Goal: Task Accomplishment & Management: Use online tool/utility

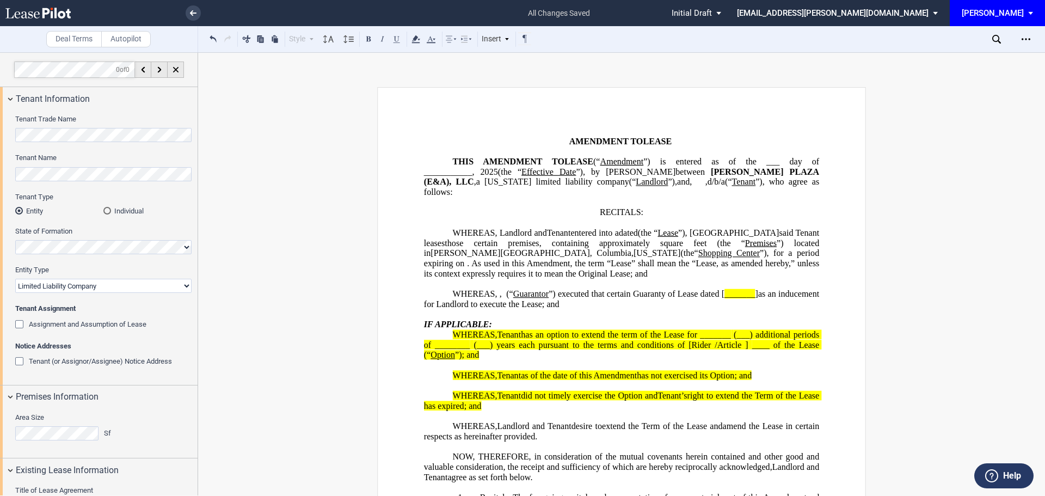
select select "limited liability company"
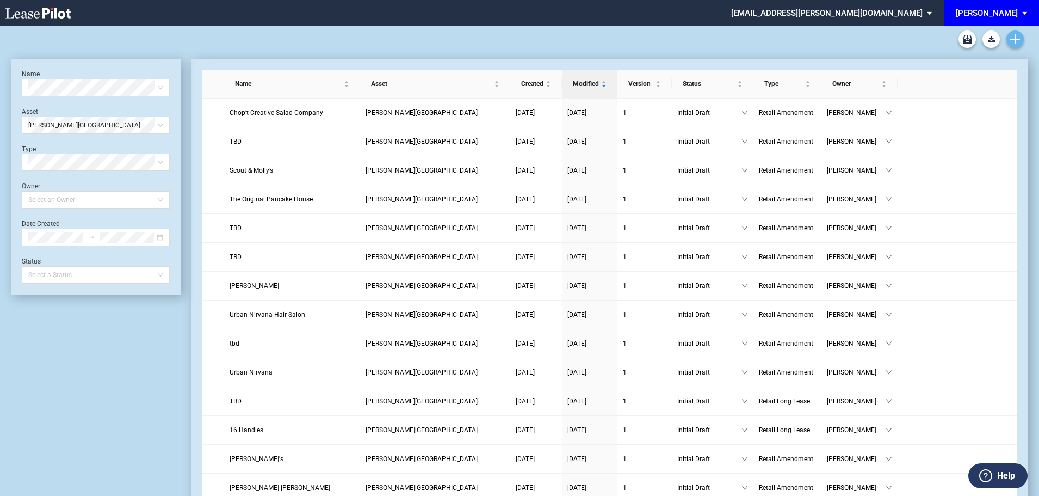
click at [1013, 42] on icon "Create new document" at bounding box center [1016, 39] width 10 height 10
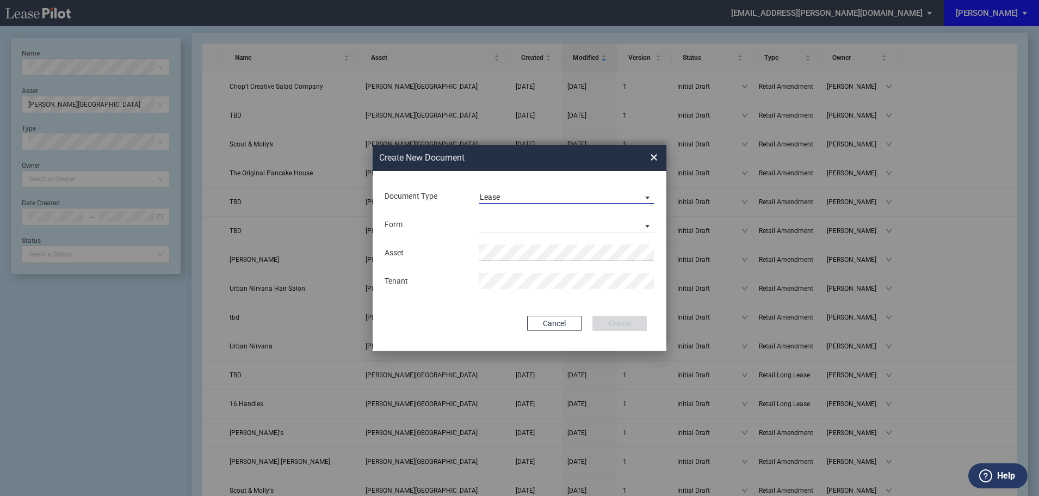
click at [507, 189] on md-select-value "Lease" at bounding box center [567, 196] width 176 height 16
click at [515, 221] on div "Amendment" at bounding box center [503, 223] width 47 height 12
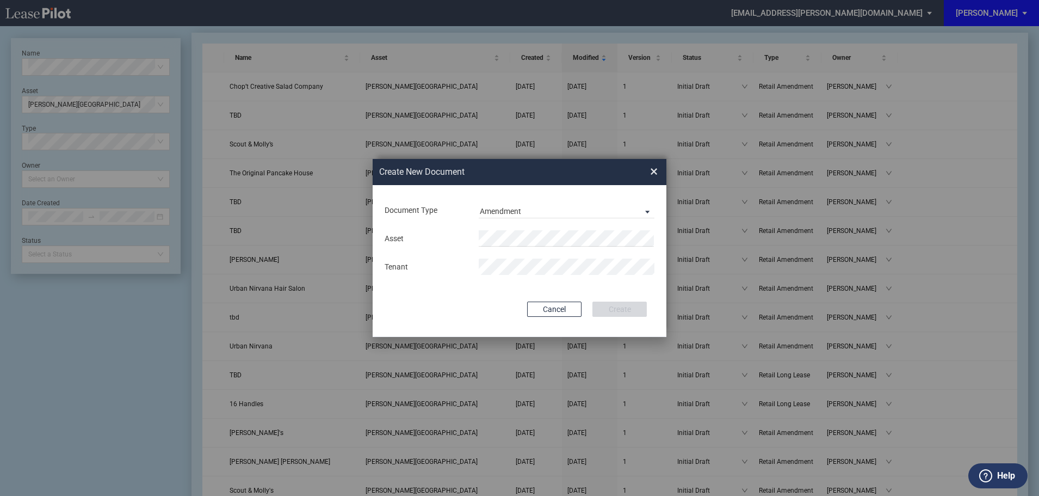
click at [515, 221] on div "Document Type Amendment" at bounding box center [520, 210] width 272 height 28
click at [535, 257] on span "Trenholm Plaza" at bounding box center [525, 259] width 77 height 9
click at [535, 258] on md-input-container "Tenant" at bounding box center [520, 266] width 272 height 19
drag, startPoint x: 624, startPoint y: 313, endPoint x: 623, endPoint y: 320, distance: 7.3
click at [624, 313] on button "Create" at bounding box center [620, 308] width 54 height 15
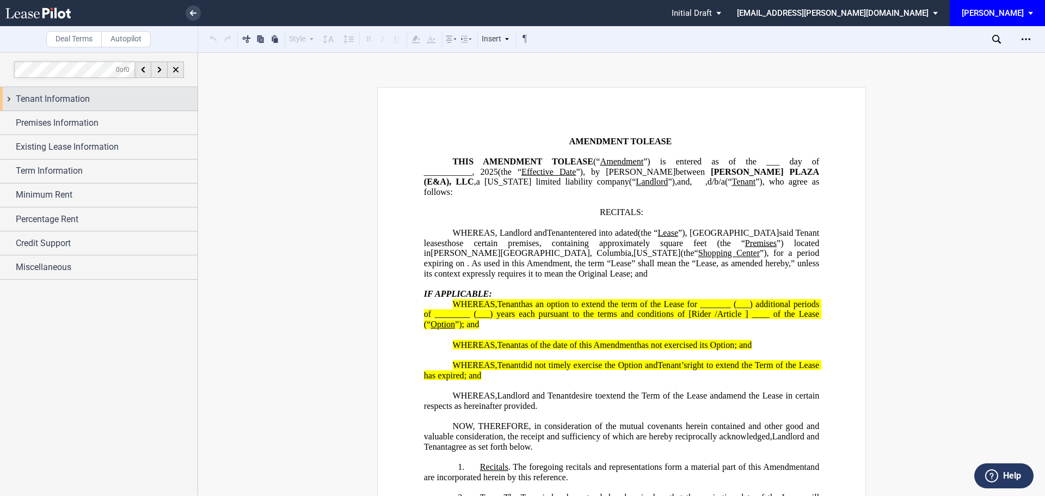
click at [57, 103] on span "Tenant Information" at bounding box center [53, 99] width 74 height 13
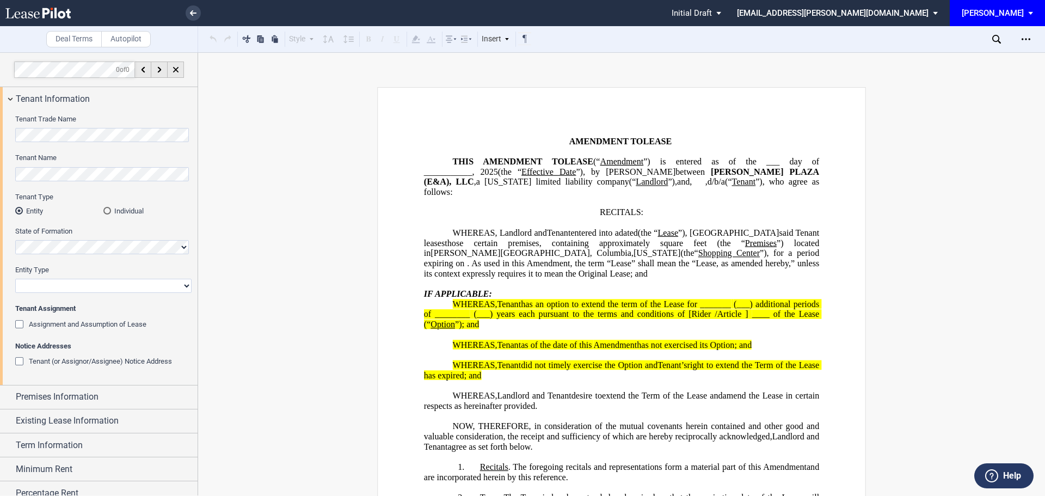
scroll to position [54, 0]
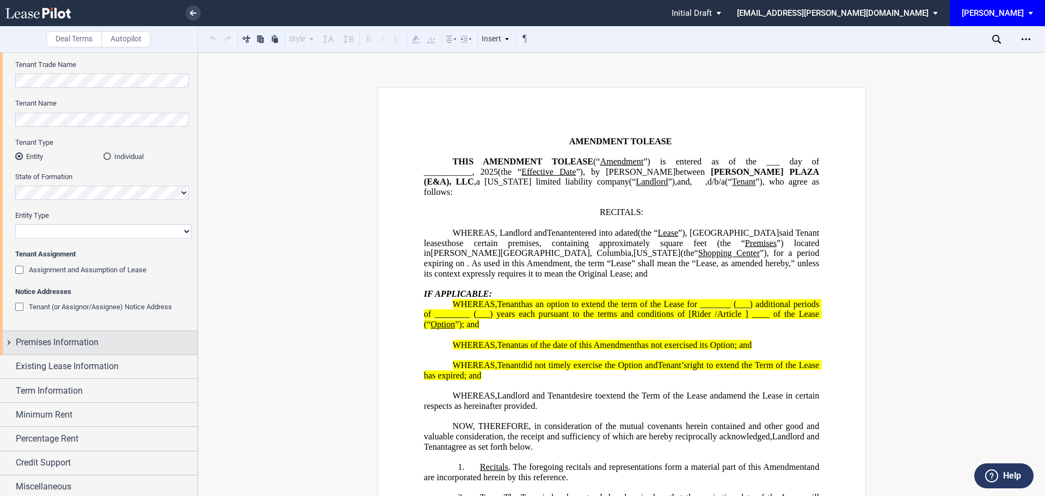
click at [54, 340] on span "Premises Information" at bounding box center [57, 342] width 83 height 13
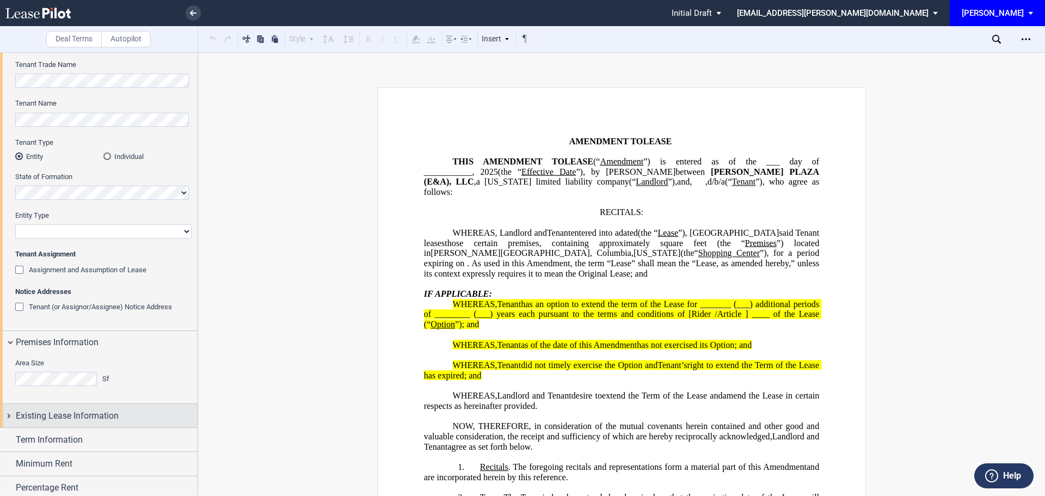
scroll to position [107, 0]
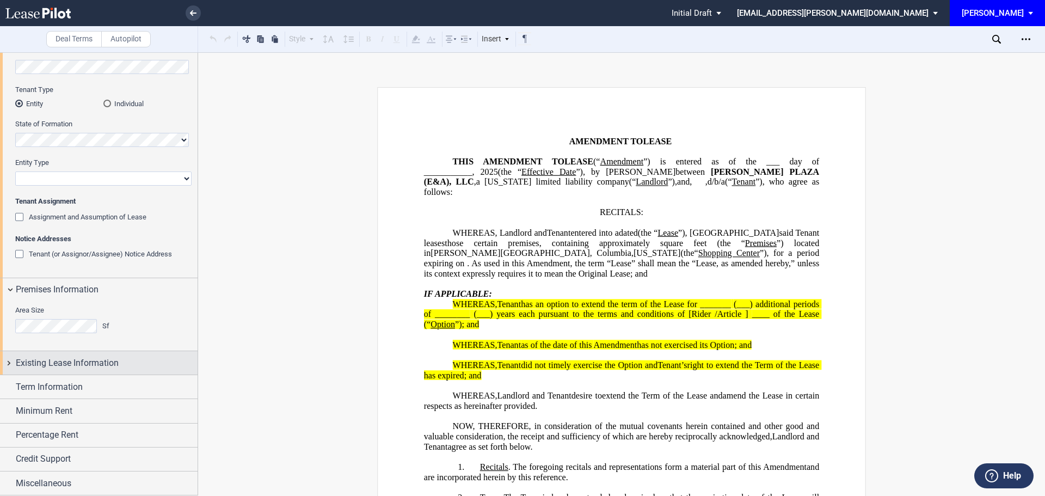
click at [66, 360] on span "Existing Lease Information" at bounding box center [67, 362] width 103 height 13
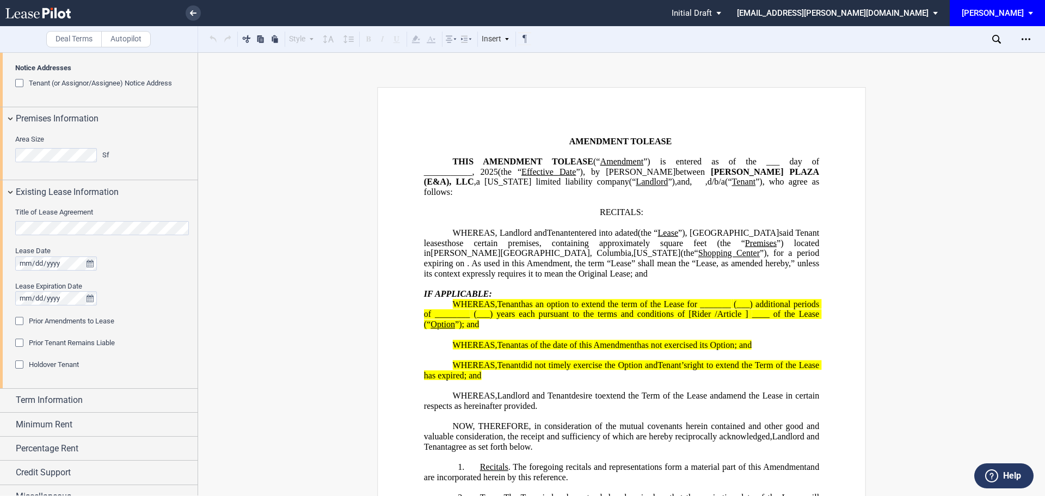
scroll to position [292, 0]
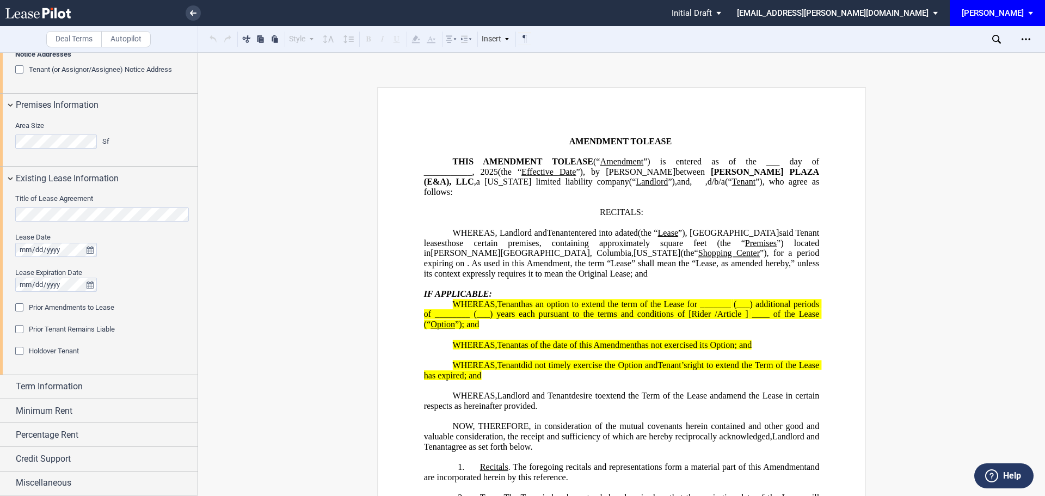
drag, startPoint x: 20, startPoint y: 307, endPoint x: 10, endPoint y: 329, distance: 23.9
click at [20, 309] on div "Prior Amendments to Lease" at bounding box center [20, 308] width 11 height 11
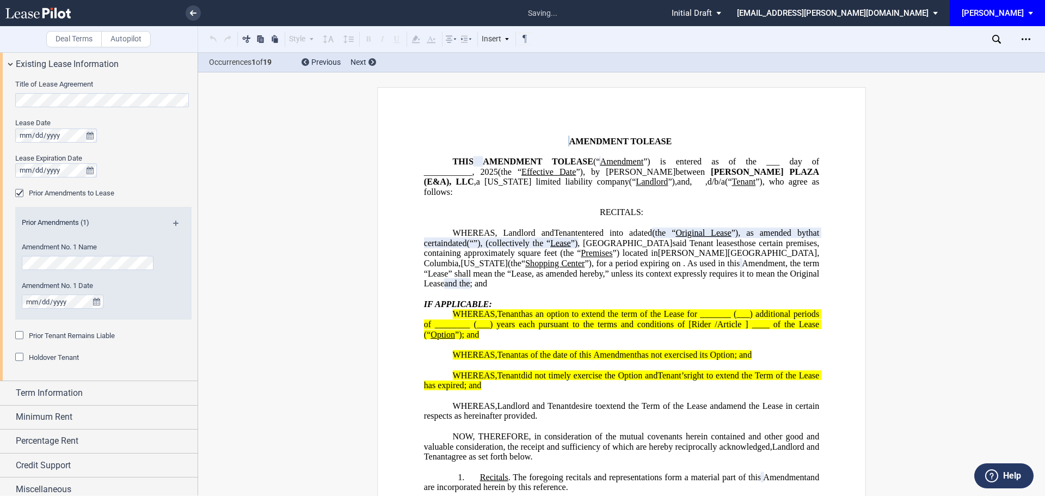
scroll to position [412, 0]
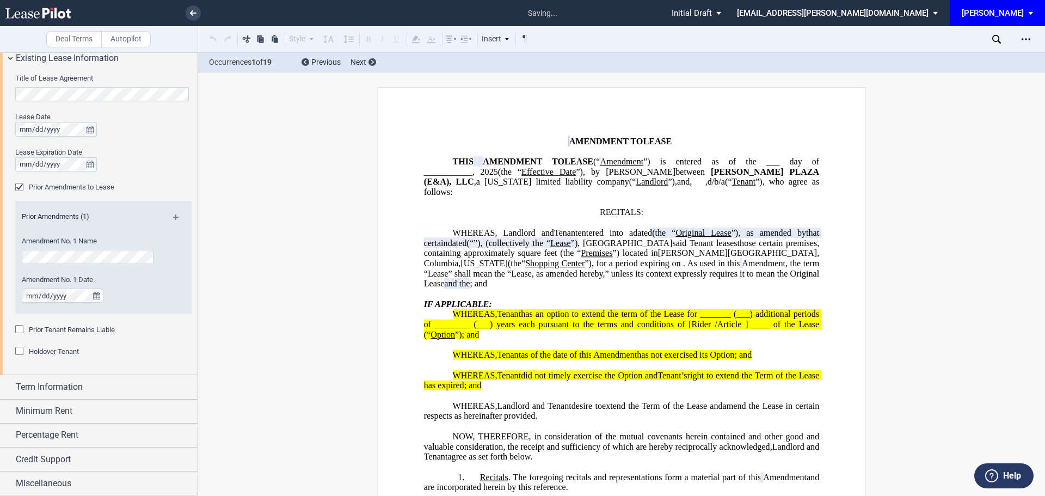
click at [21, 330] on div "Prior Tenant Remains Liable" at bounding box center [20, 330] width 11 height 11
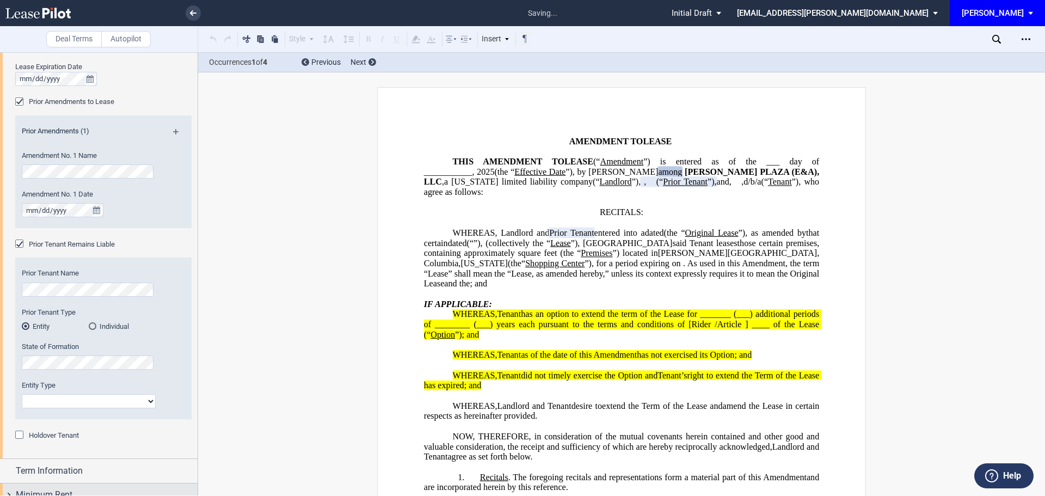
scroll to position [581, 0]
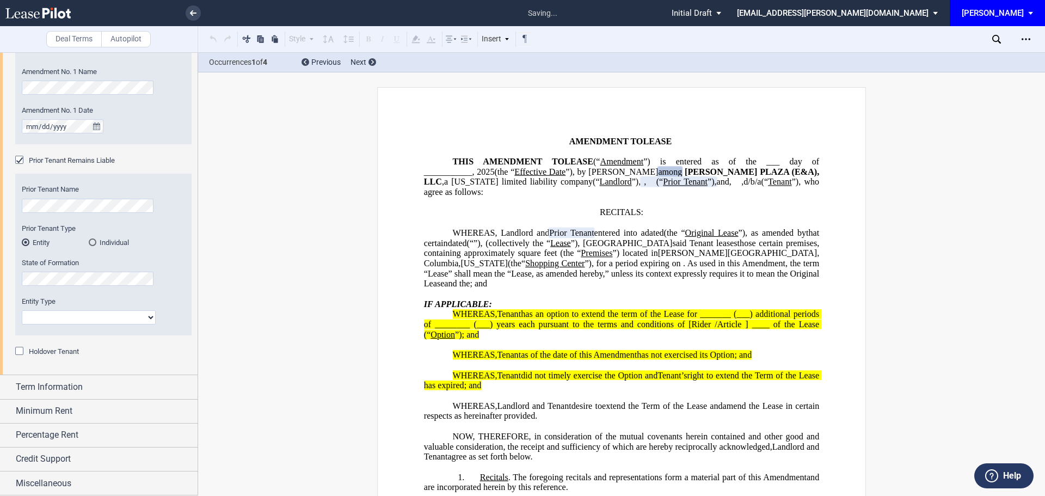
click at [17, 349] on div "Holdover Tenant" at bounding box center [20, 352] width 11 height 11
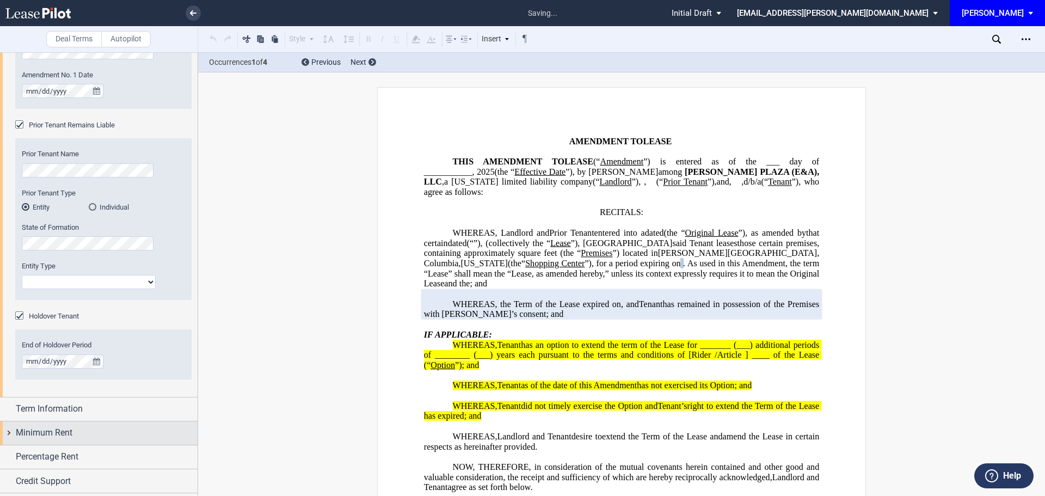
scroll to position [636, 0]
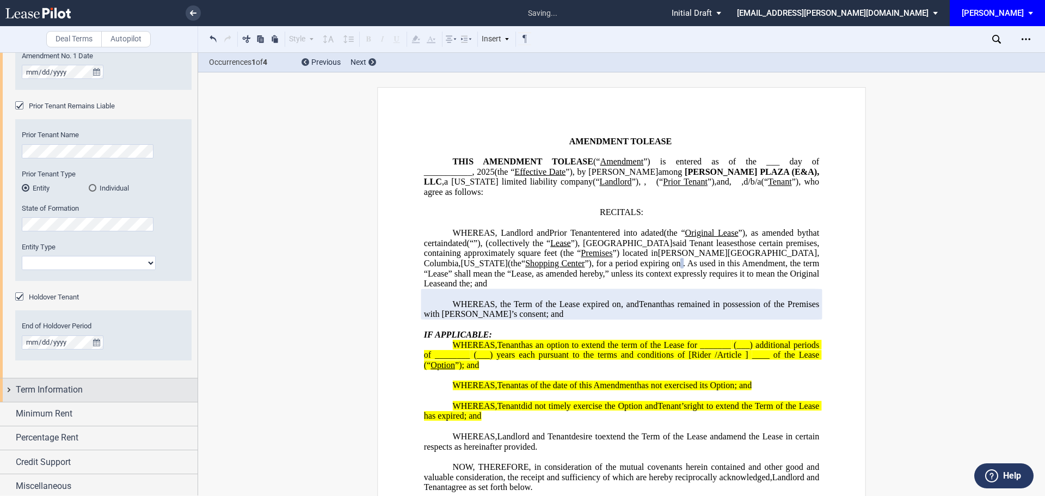
click at [55, 389] on span "Term Information" at bounding box center [49, 389] width 67 height 13
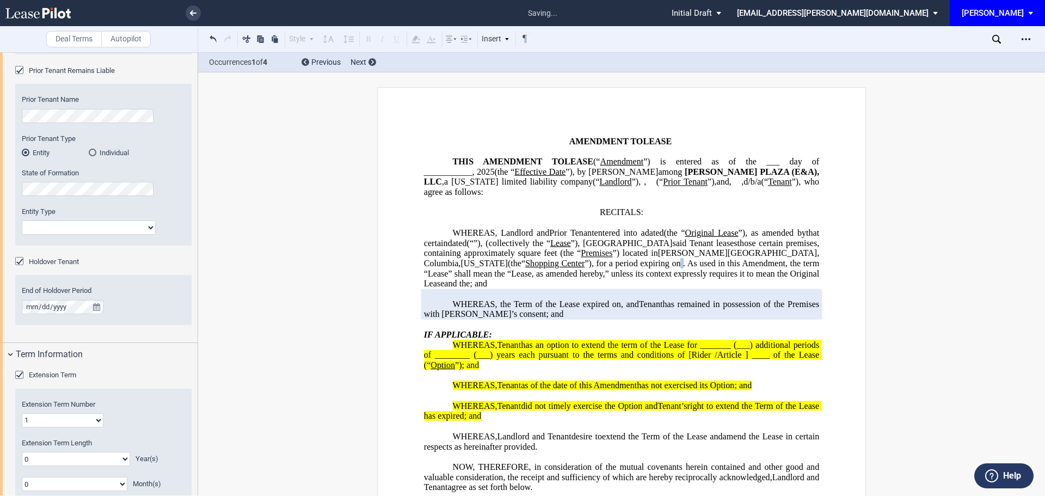
scroll to position [814, 0]
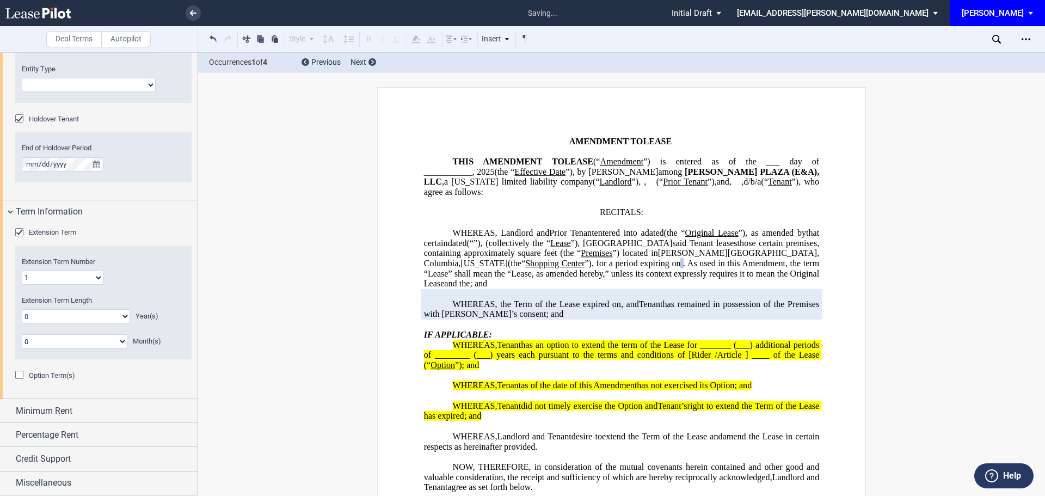
click at [20, 374] on div "Option Term(s)" at bounding box center [20, 376] width 11 height 11
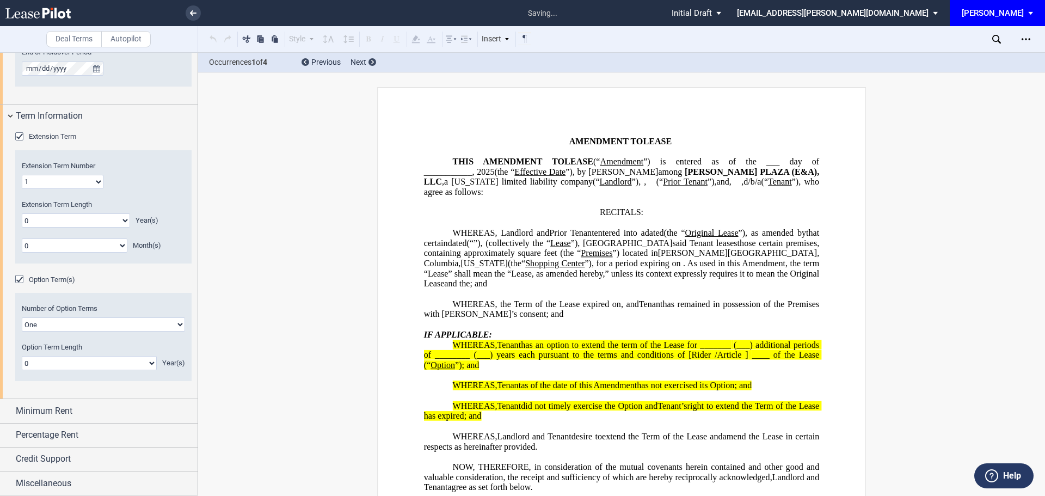
scroll to position [313, 0]
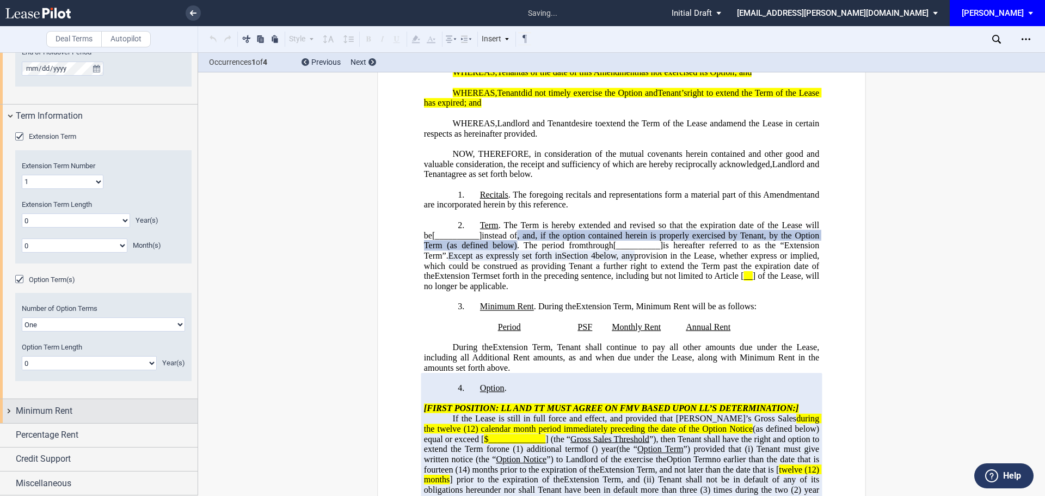
click at [58, 410] on span "Minimum Rent" at bounding box center [44, 410] width 57 height 13
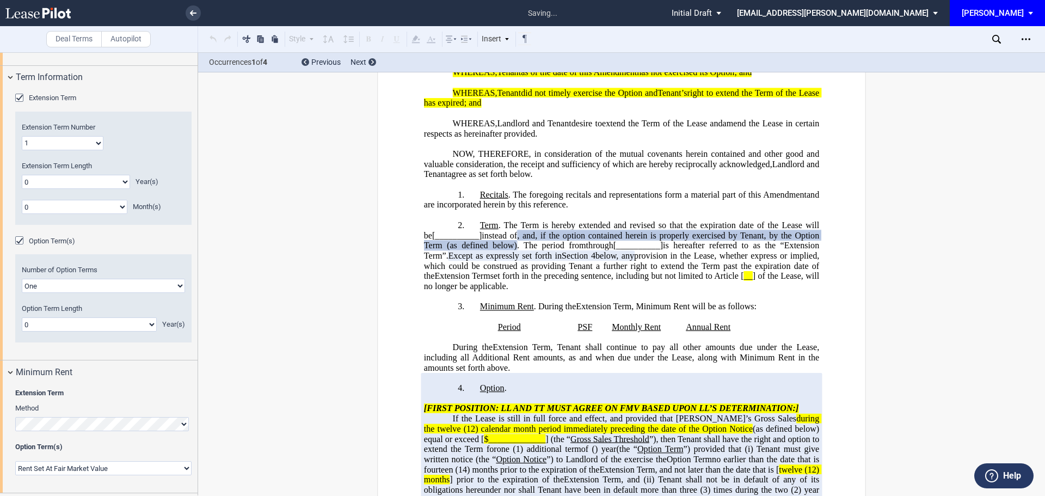
scroll to position [1018, 0]
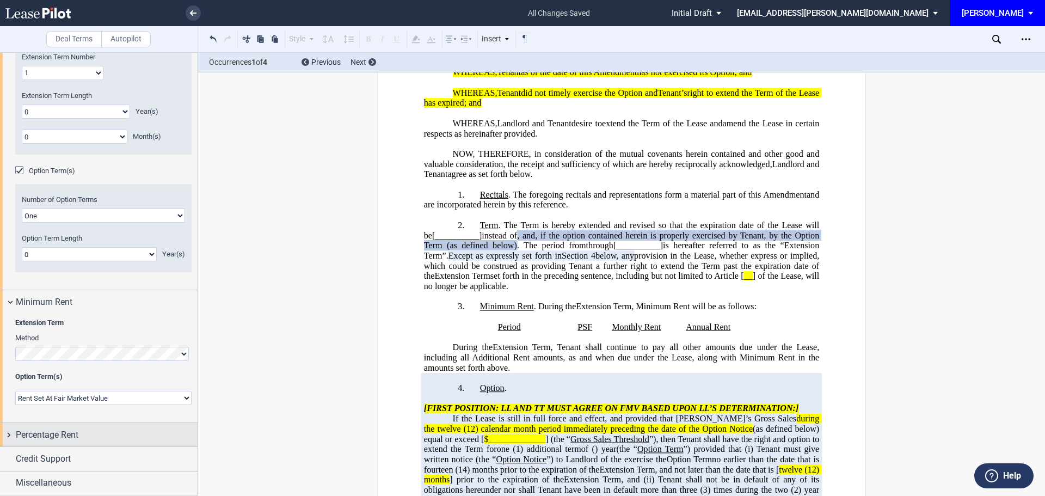
click at [47, 433] on span "Percentage Rent" at bounding box center [47, 434] width 63 height 13
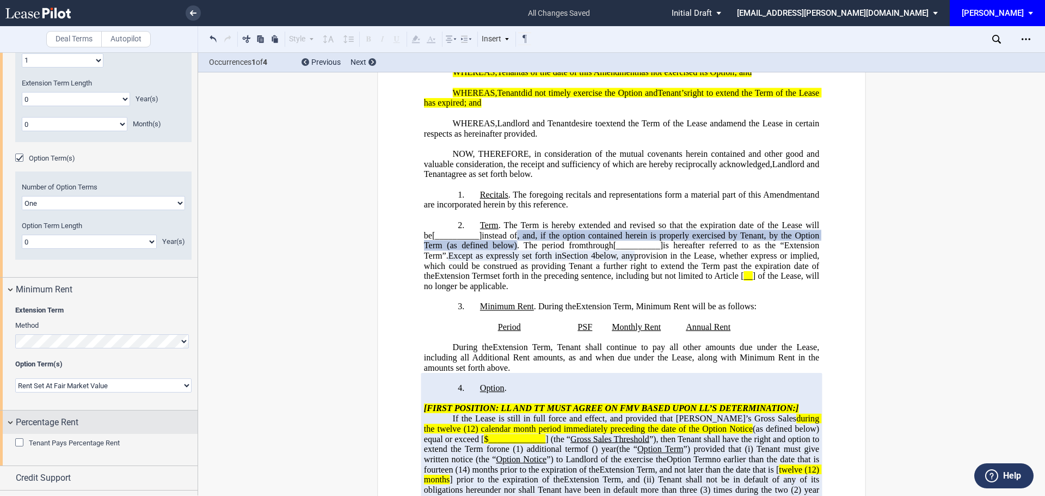
scroll to position [1050, 0]
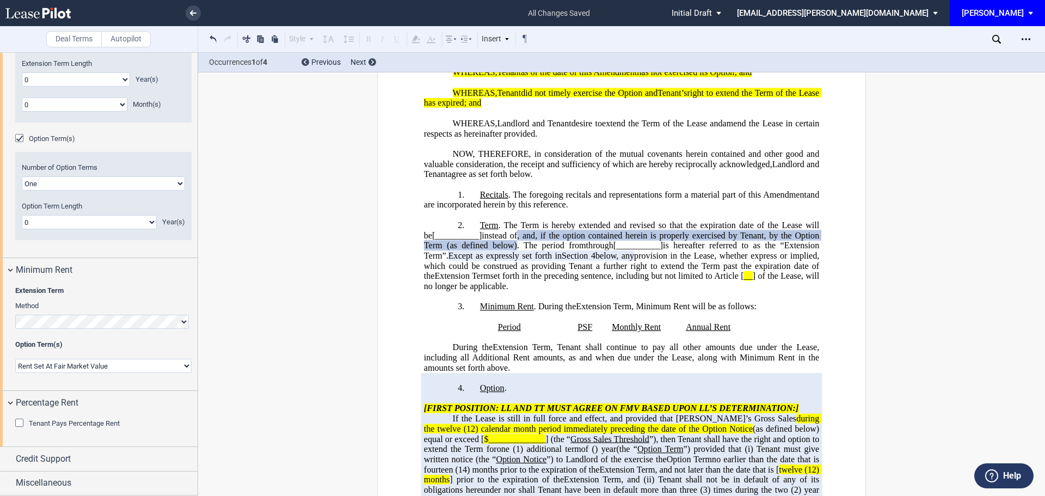
click at [17, 423] on div "Tenant Pays Percentage Rent" at bounding box center [20, 423] width 11 height 11
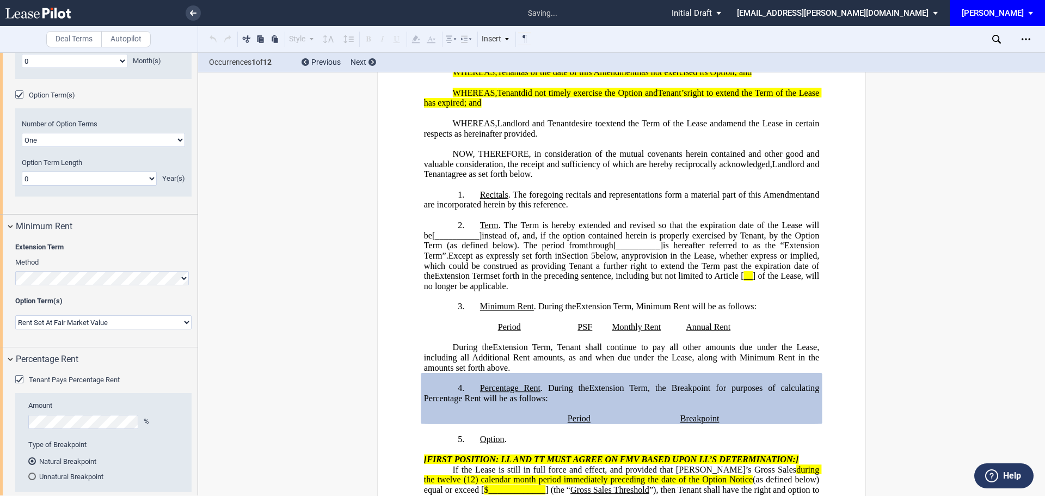
scroll to position [1157, 0]
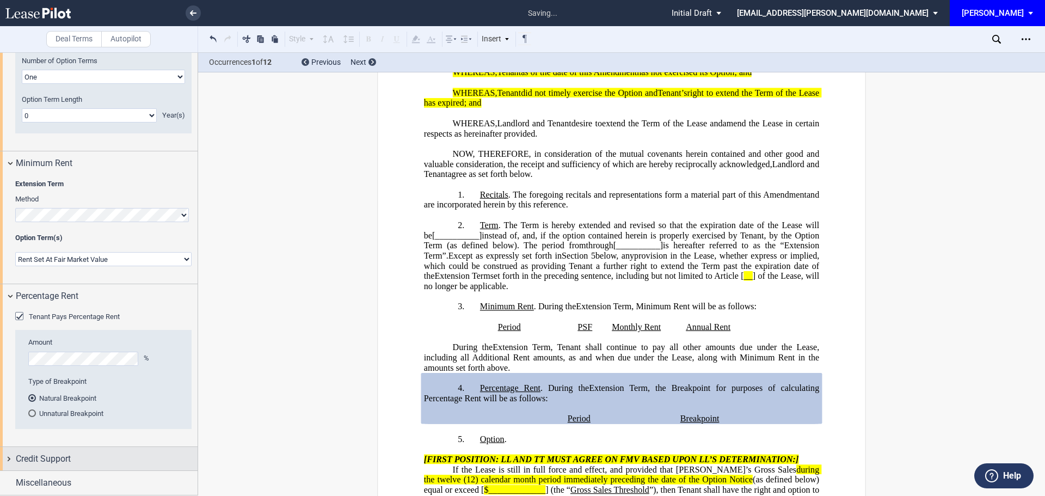
click at [50, 461] on span "Credit Support" at bounding box center [43, 458] width 55 height 13
click at [19, 479] on div "Existing Guarantor" at bounding box center [20, 480] width 11 height 11
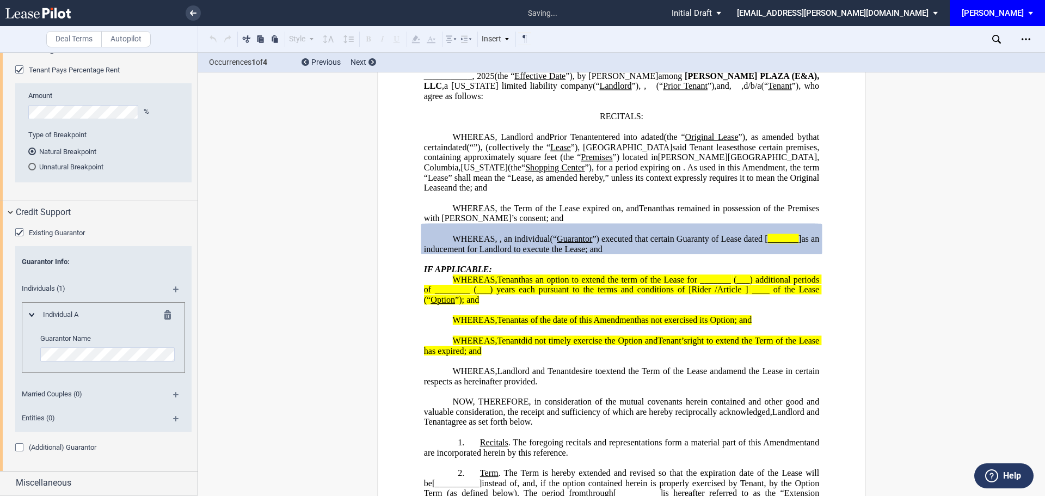
scroll to position [94, 0]
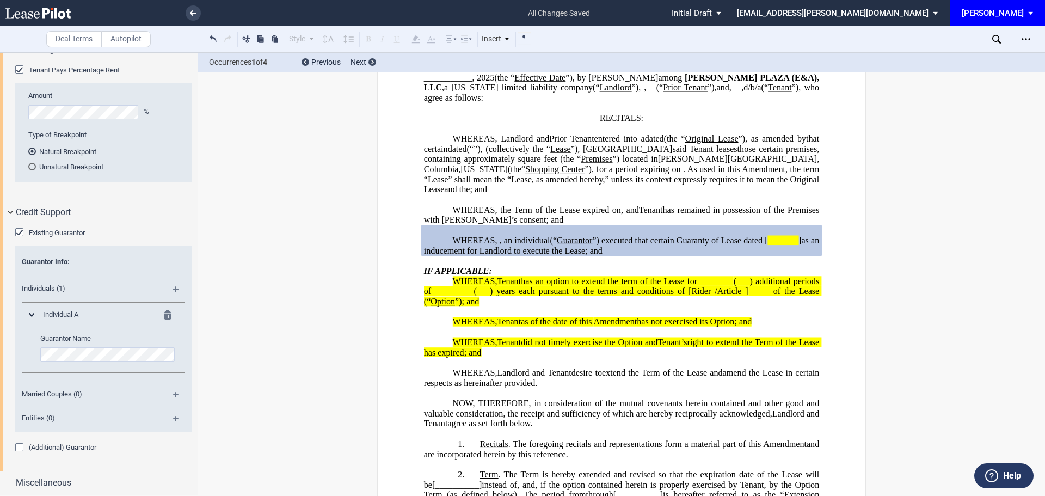
click at [20, 447] on div "(Additional) Guarantor" at bounding box center [20, 448] width 11 height 11
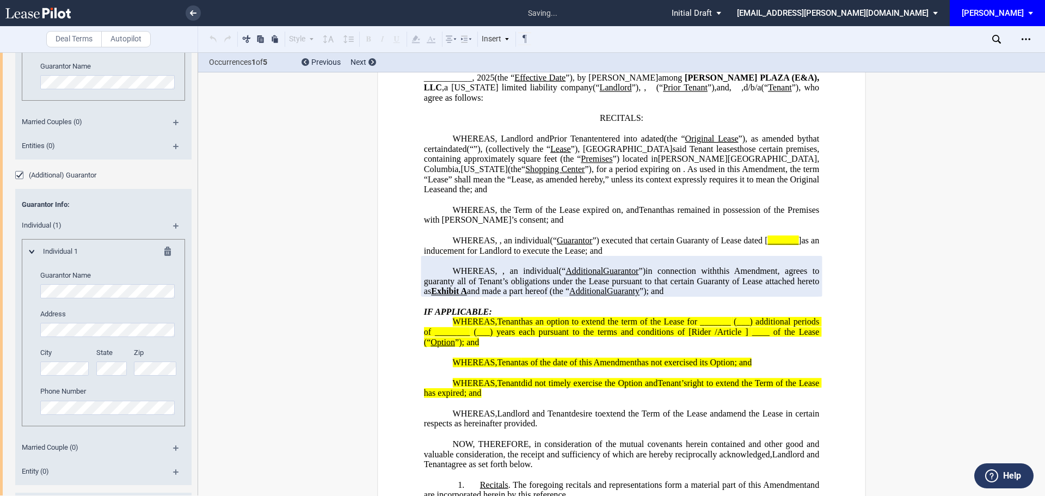
scroll to position [1747, 0]
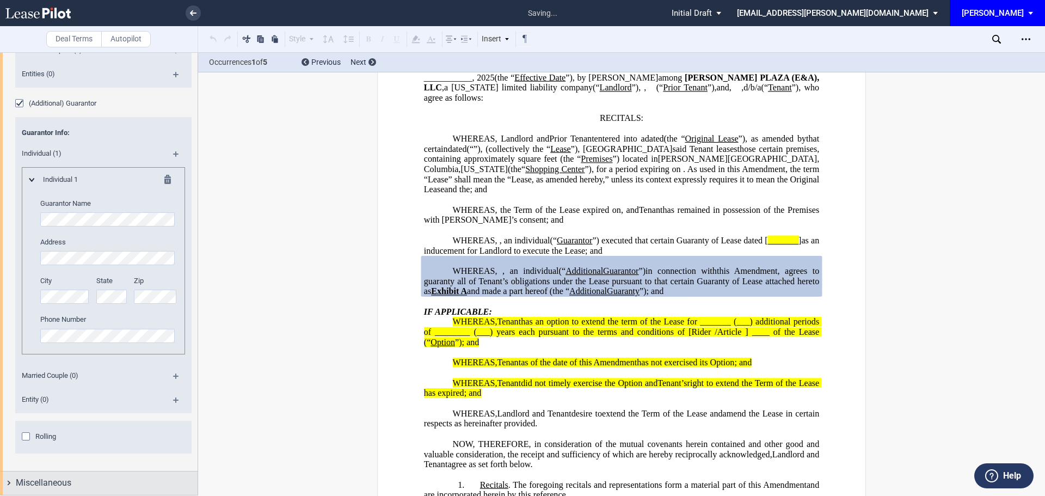
click at [57, 479] on span "Miscellaneous" at bounding box center [44, 482] width 56 height 13
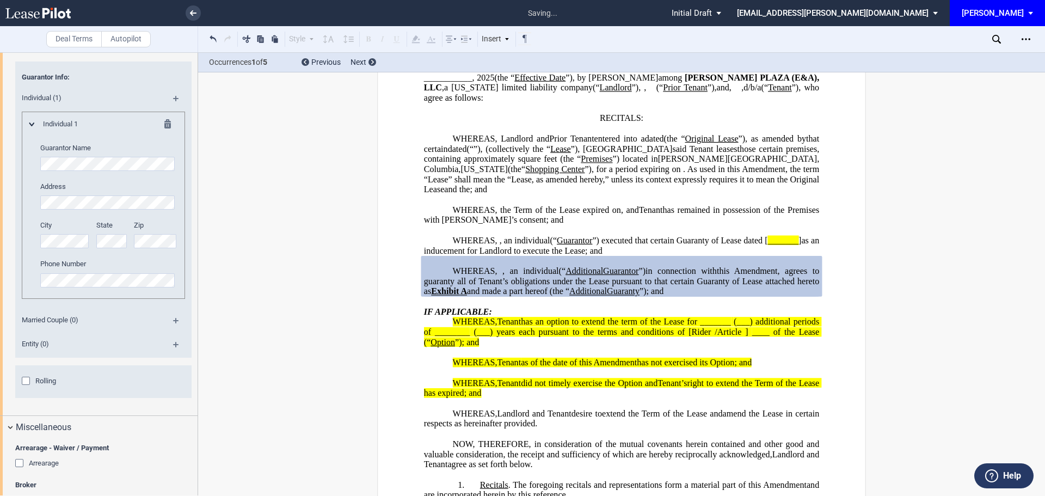
scroll to position [2049, 0]
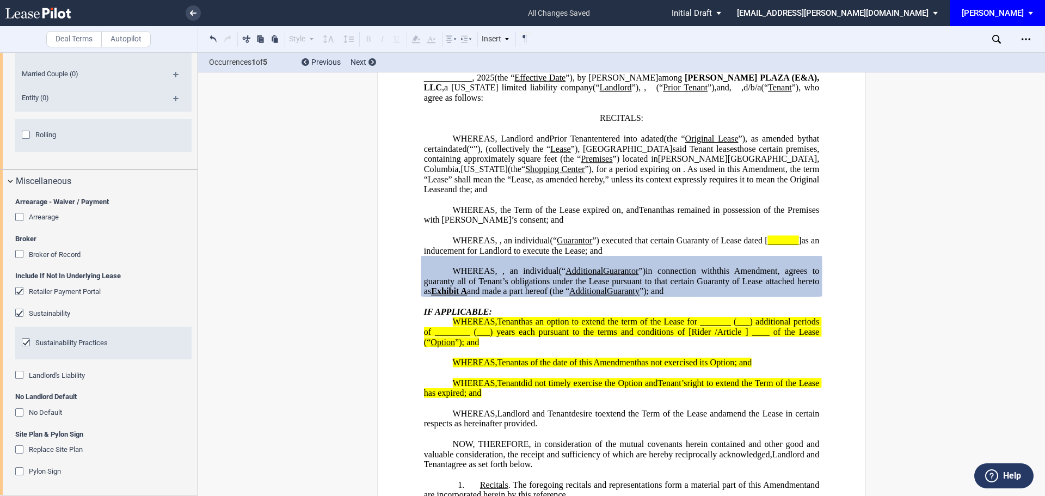
drag, startPoint x: 18, startPoint y: 216, endPoint x: 20, endPoint y: 260, distance: 44.1
click at [19, 217] on div "Arrearage" at bounding box center [20, 218] width 11 height 11
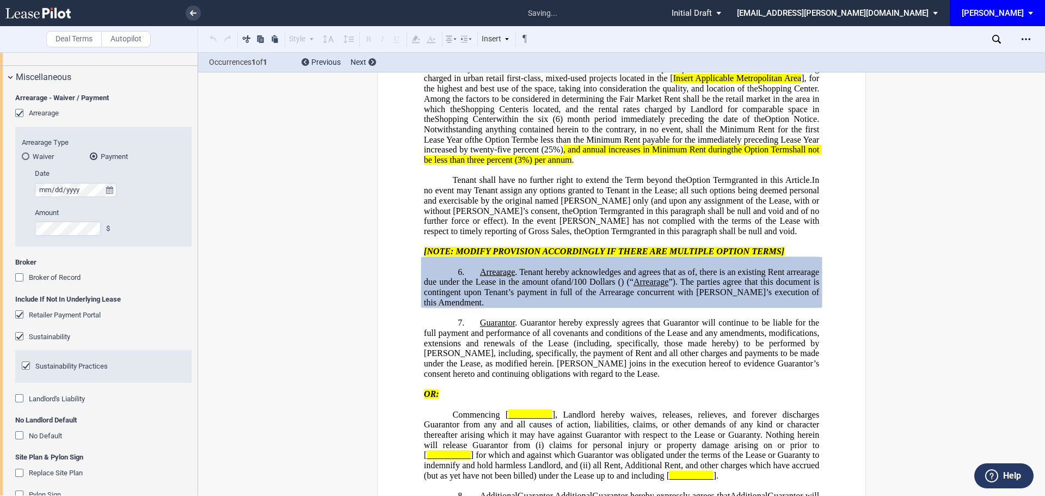
scroll to position [2158, 0]
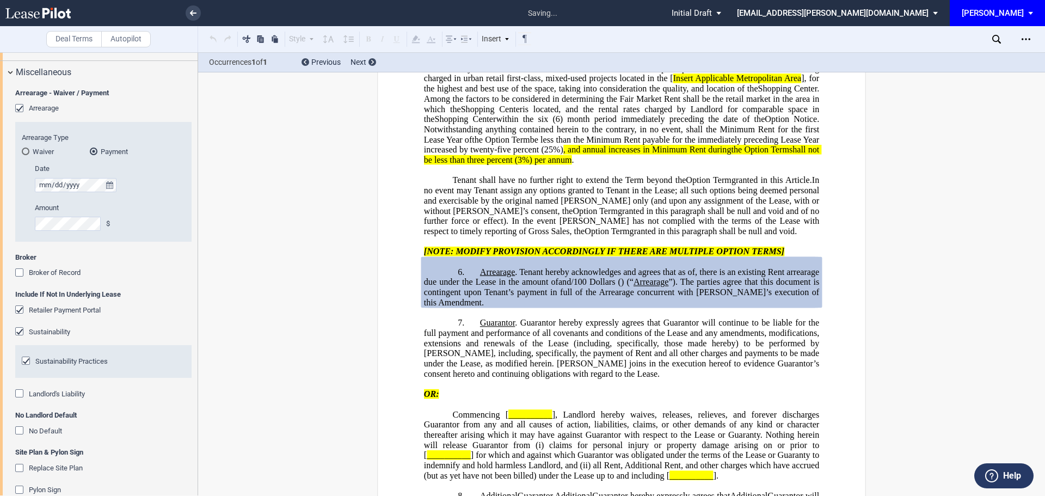
drag, startPoint x: 20, startPoint y: 269, endPoint x: 29, endPoint y: 282, distance: 16.8
click at [21, 270] on div "Broker of Record" at bounding box center [20, 273] width 11 height 11
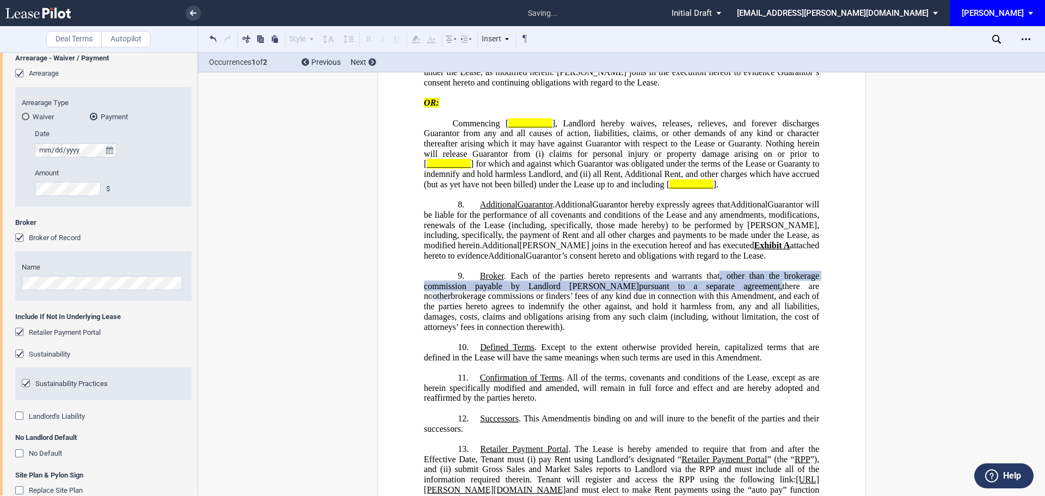
scroll to position [2233, 0]
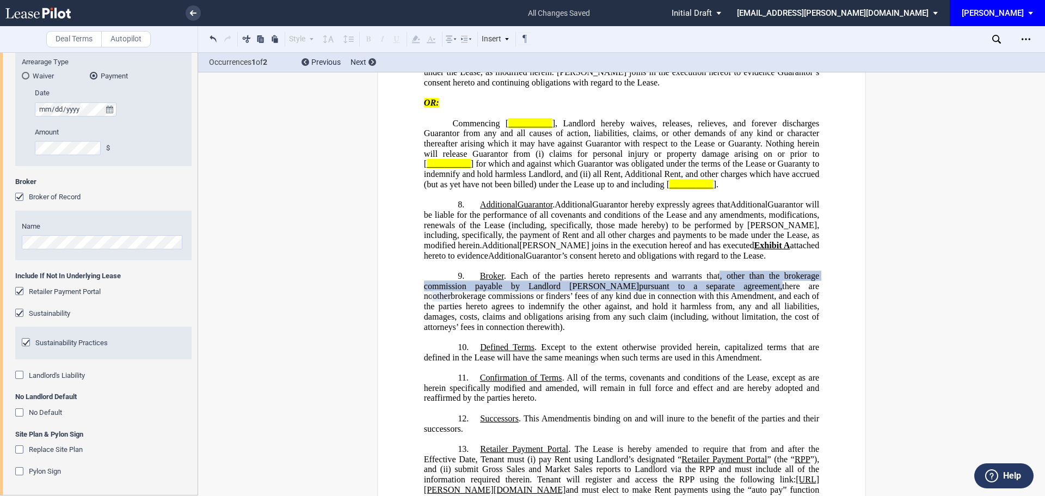
click at [21, 413] on div "No Default" at bounding box center [20, 413] width 11 height 11
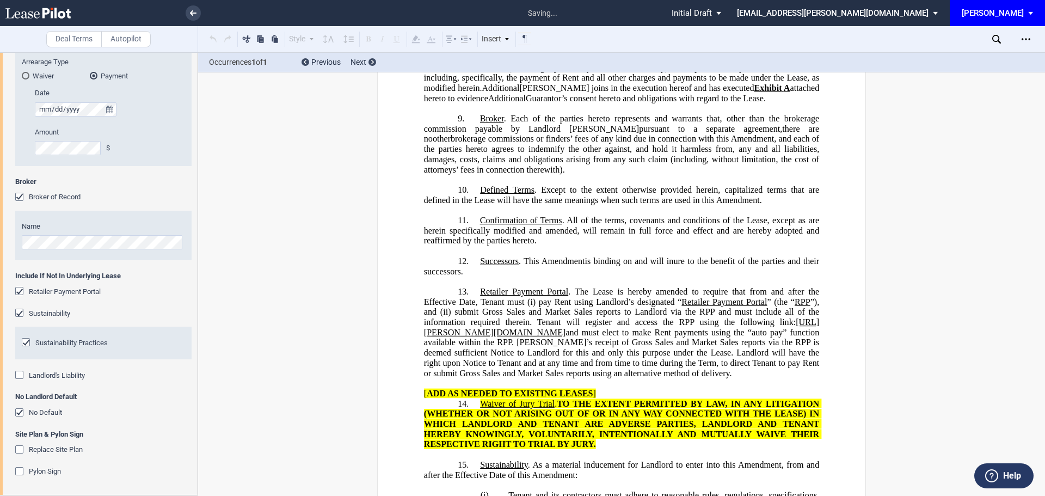
click at [18, 373] on div "Landlord's Liability" at bounding box center [20, 376] width 11 height 11
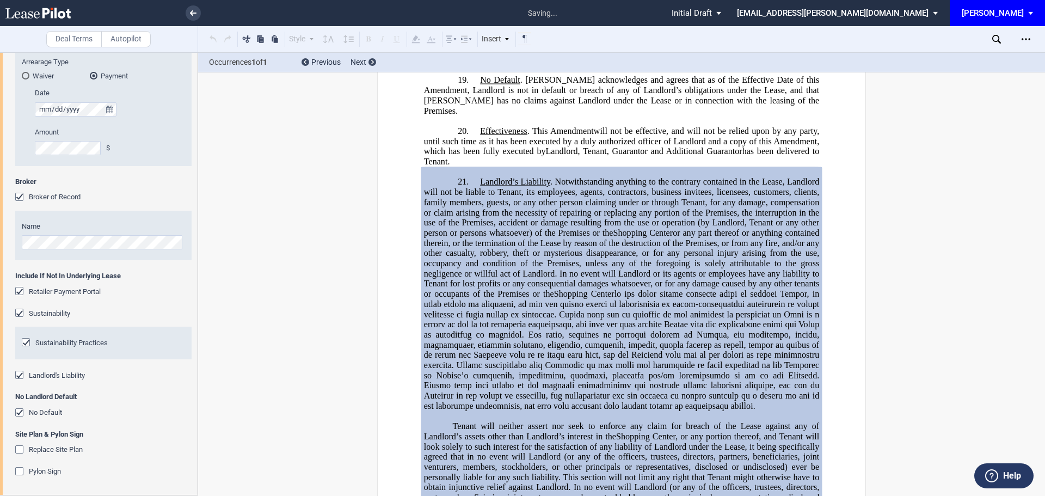
click at [20, 450] on div "Replace Site Plan" at bounding box center [20, 450] width 11 height 11
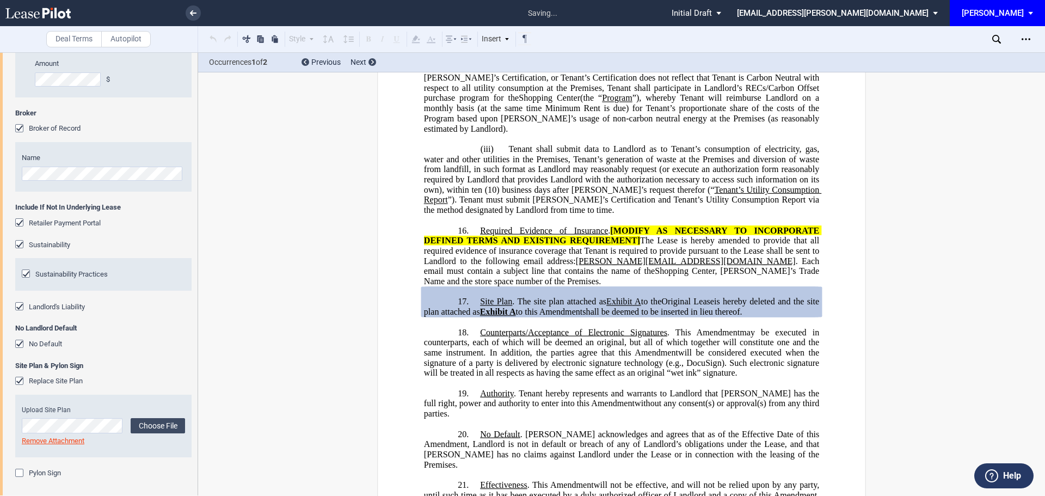
scroll to position [2304, 0]
click at [21, 472] on div "Pylon Sign" at bounding box center [20, 472] width 11 height 11
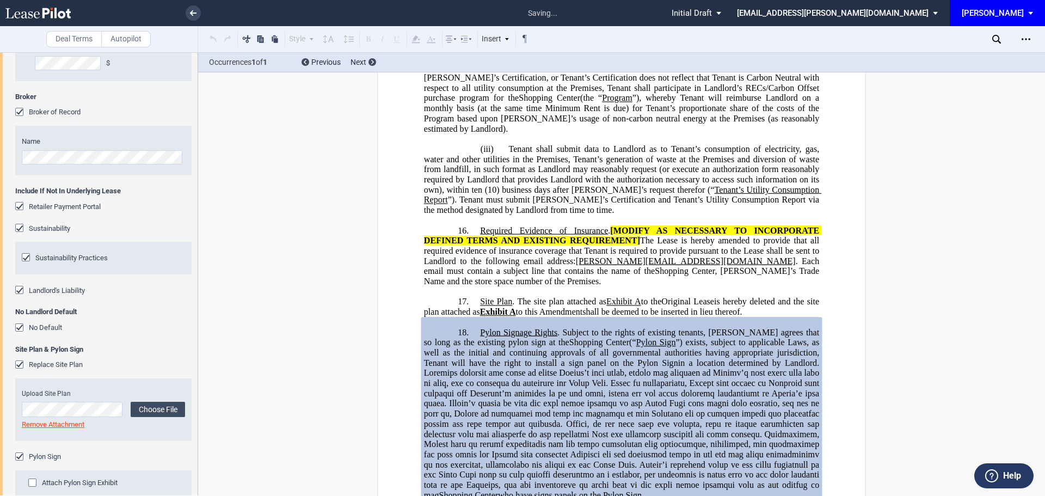
scroll to position [2341, 0]
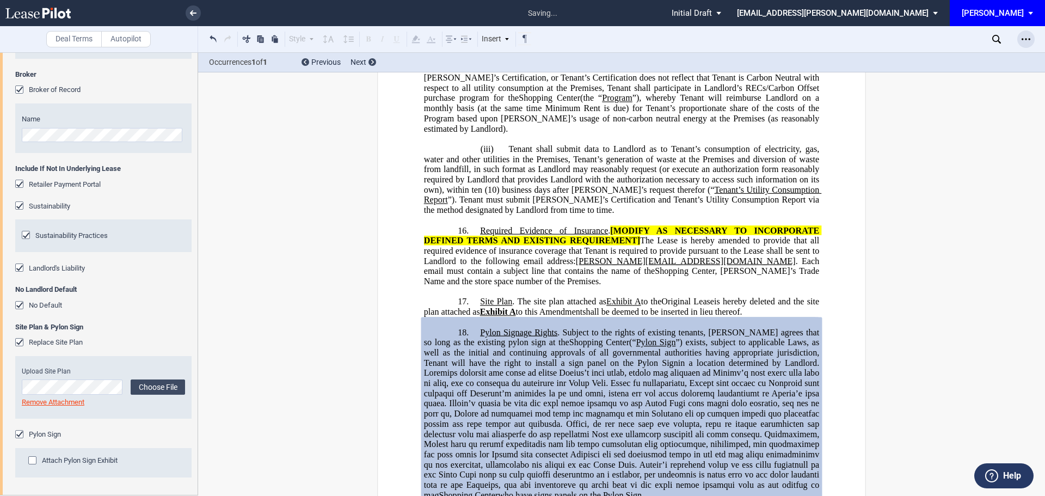
click at [1027, 38] on icon "Open Lease options menu" at bounding box center [1025, 39] width 9 height 9
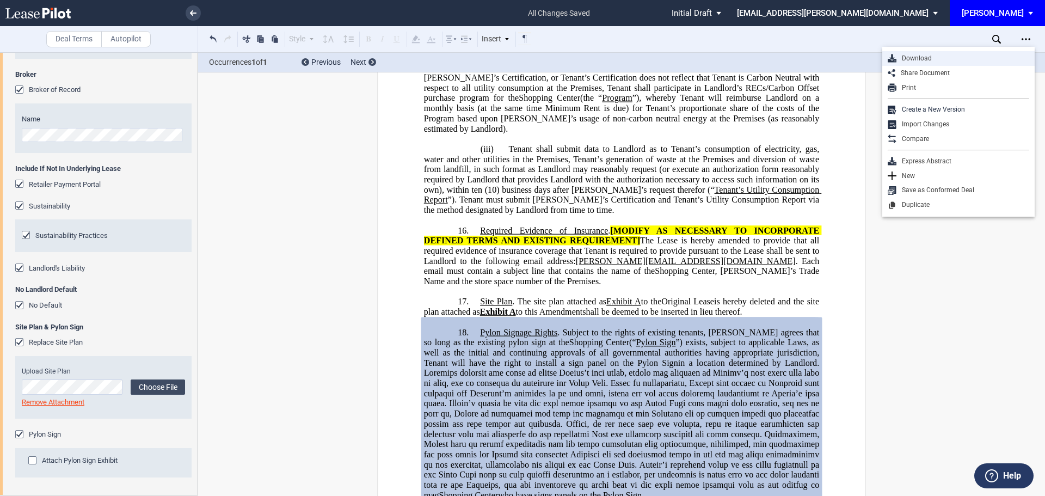
click at [933, 56] on div "Download" at bounding box center [962, 58] width 133 height 9
